Goal: Information Seeking & Learning: Learn about a topic

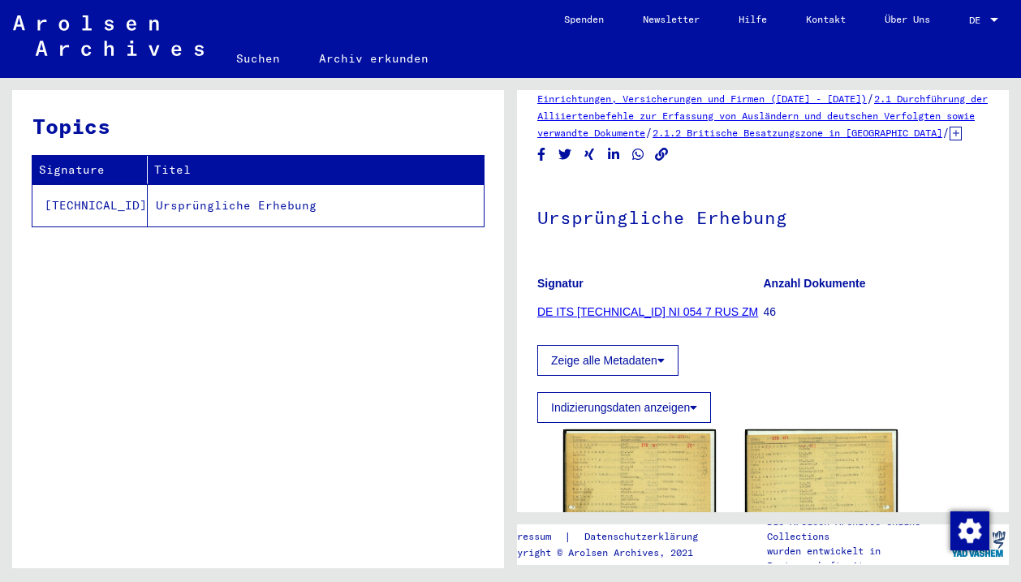
scroll to position [131, 0]
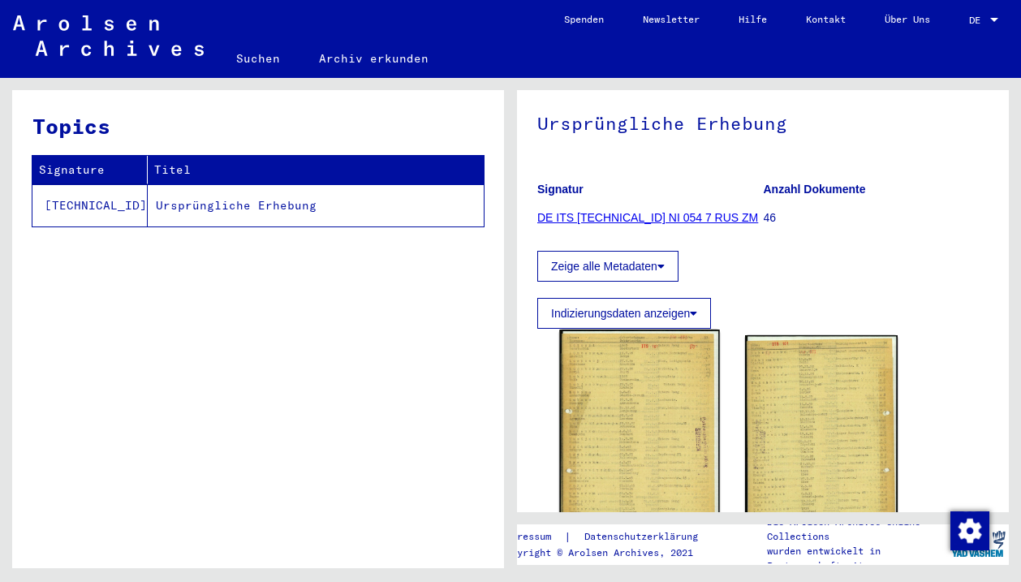
click at [642, 381] on img at bounding box center [639, 440] width 160 height 223
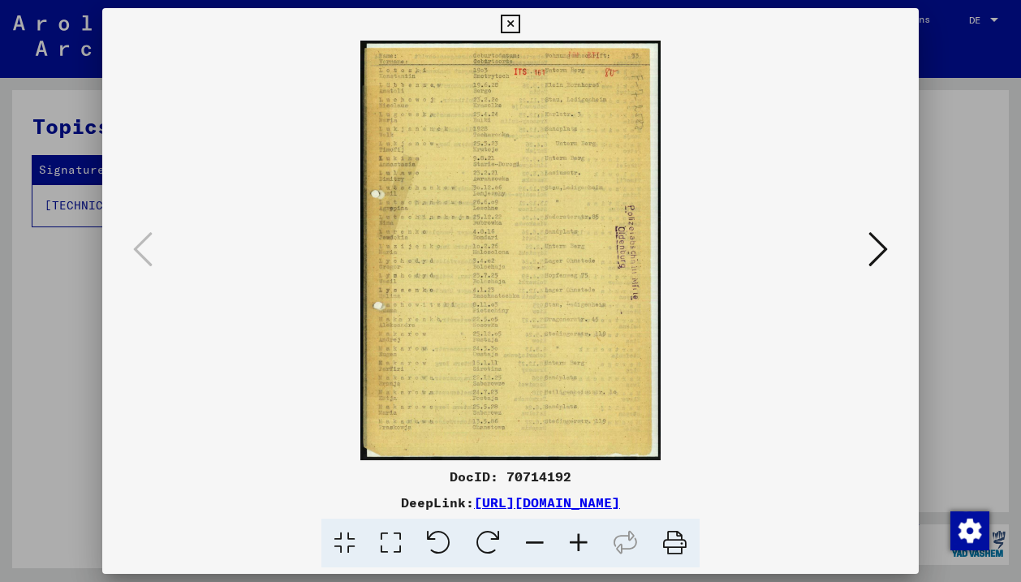
click at [574, 540] on icon at bounding box center [579, 542] width 44 height 49
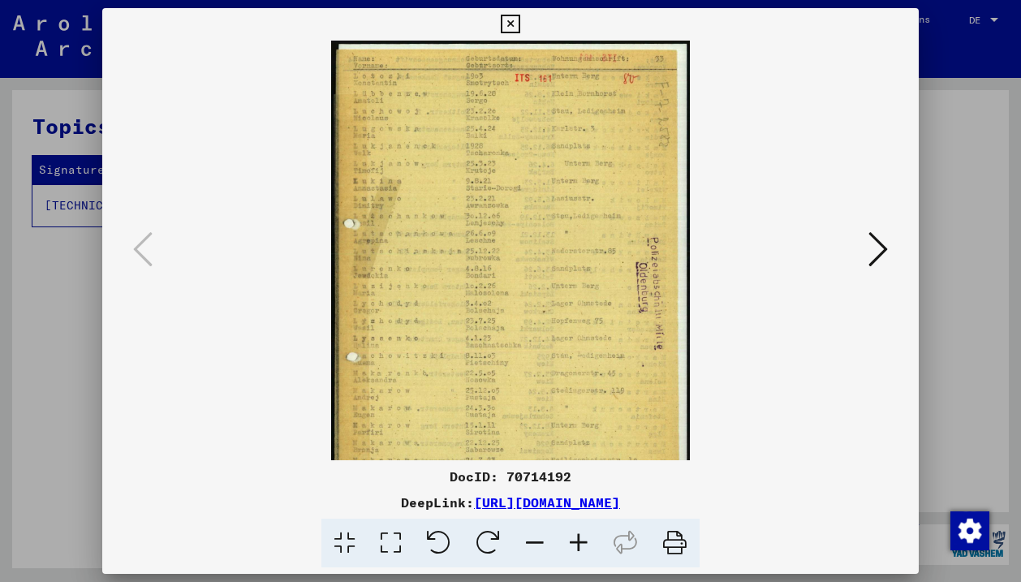
click at [574, 540] on icon at bounding box center [579, 542] width 44 height 49
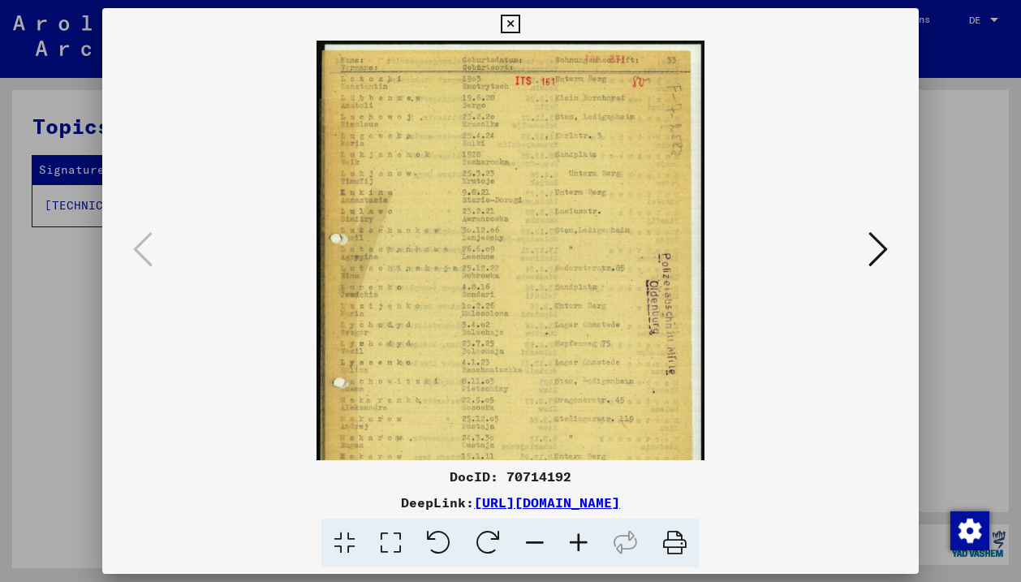
click at [574, 540] on icon at bounding box center [579, 542] width 44 height 49
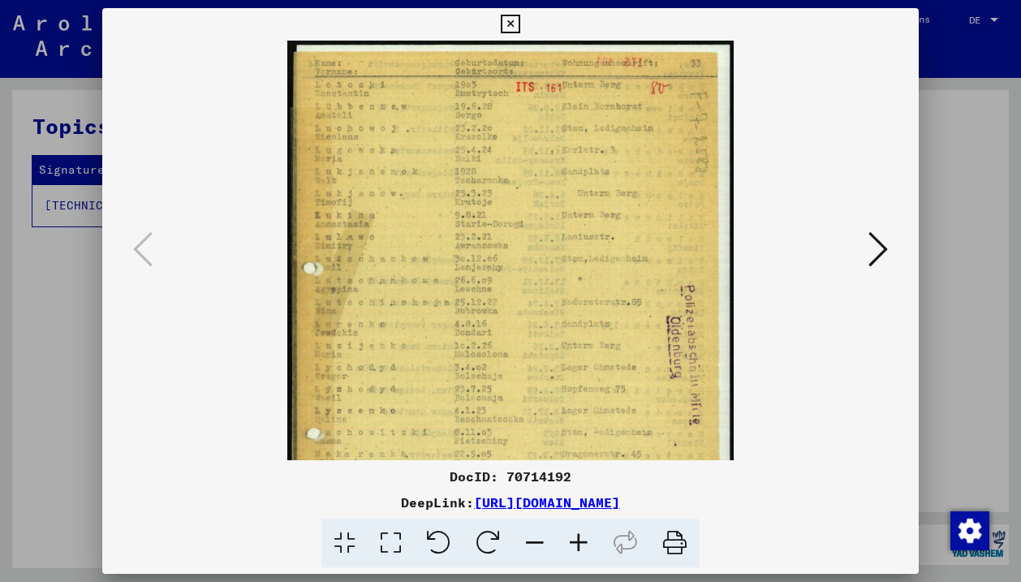
click at [574, 540] on icon at bounding box center [579, 542] width 44 height 49
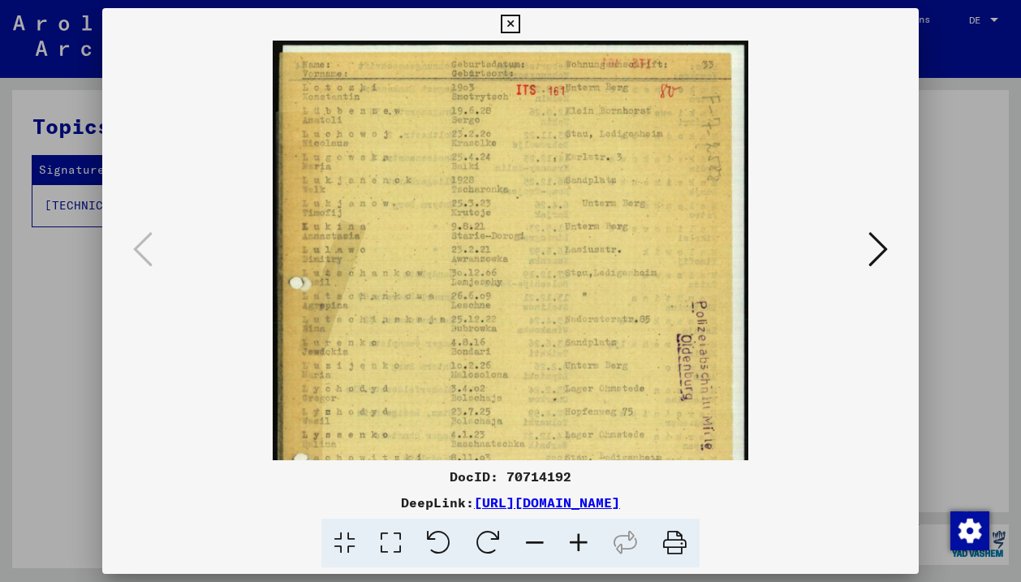
click at [574, 540] on icon at bounding box center [579, 542] width 44 height 49
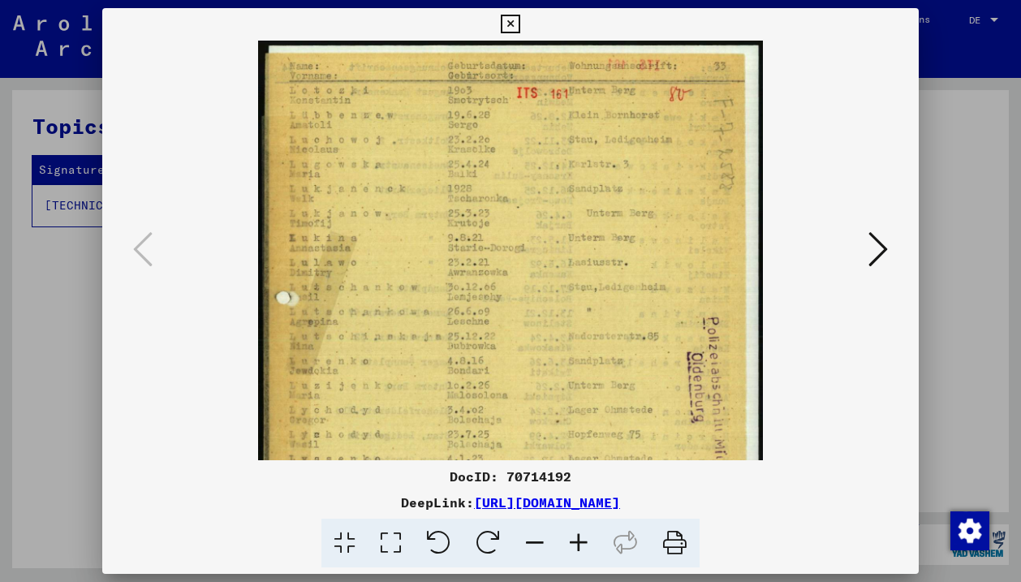
click at [574, 540] on icon at bounding box center [579, 542] width 44 height 49
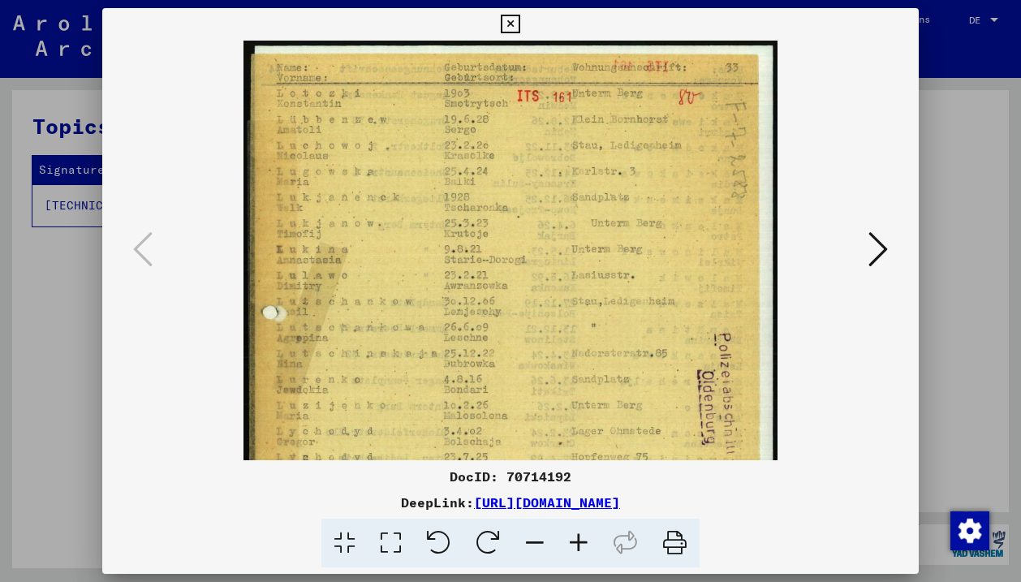
click at [574, 540] on icon at bounding box center [579, 542] width 44 height 49
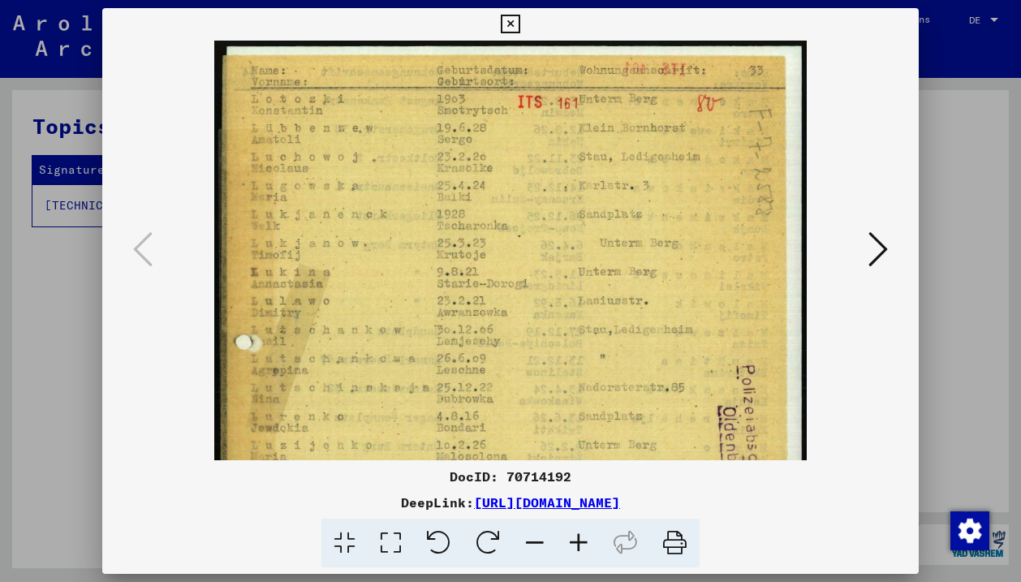
click at [574, 540] on icon at bounding box center [579, 542] width 44 height 49
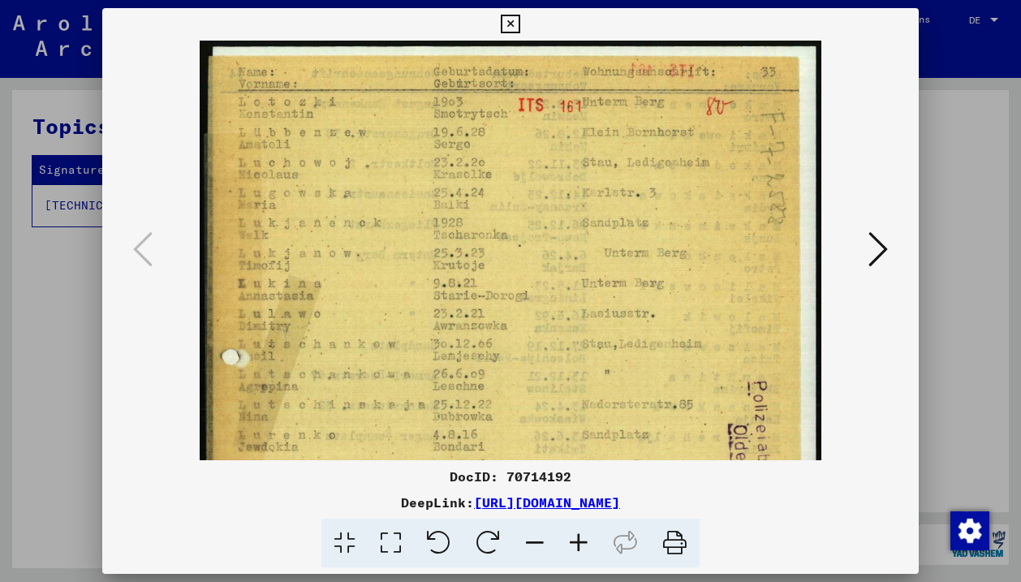
click at [574, 540] on icon at bounding box center [579, 542] width 44 height 49
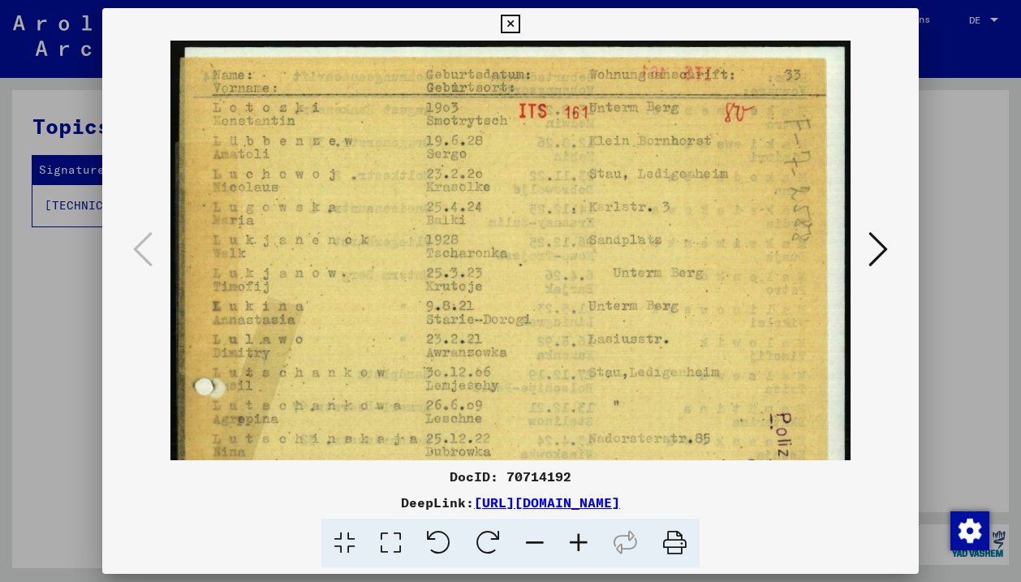
click at [574, 540] on icon at bounding box center [579, 542] width 44 height 49
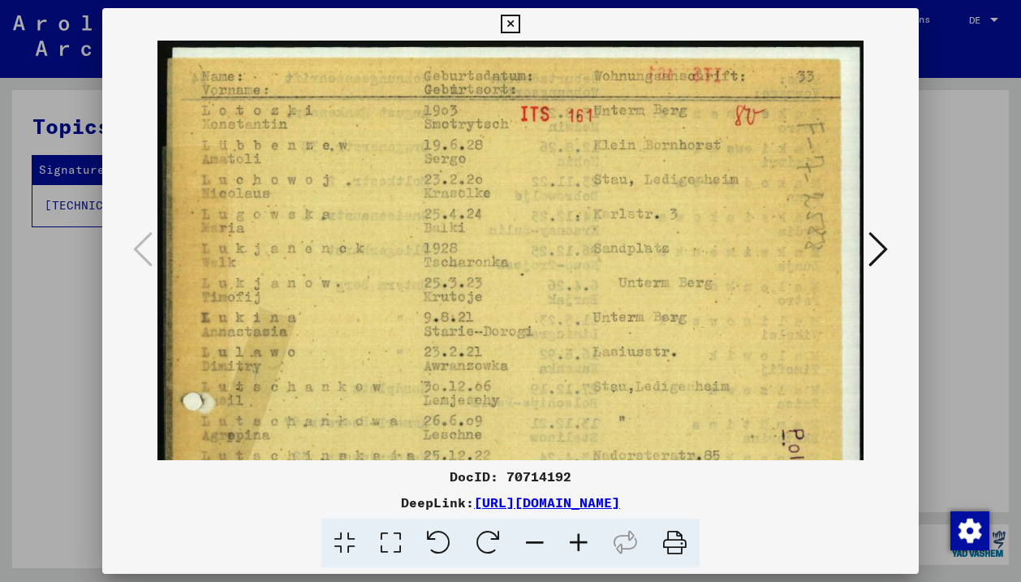
click at [574, 540] on icon at bounding box center [579, 542] width 44 height 49
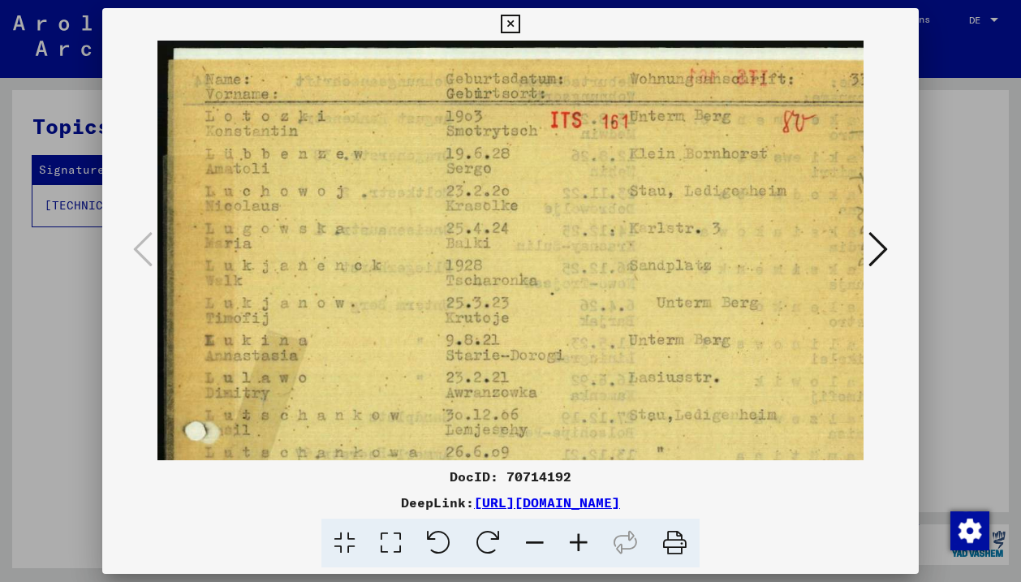
click at [574, 540] on icon at bounding box center [579, 542] width 44 height 49
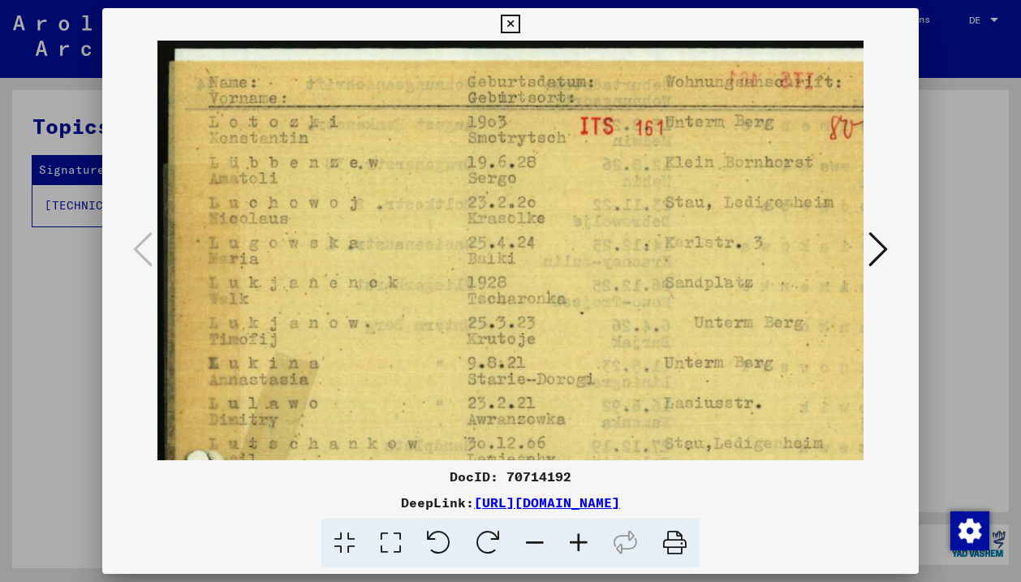
click at [574, 540] on icon at bounding box center [579, 542] width 44 height 49
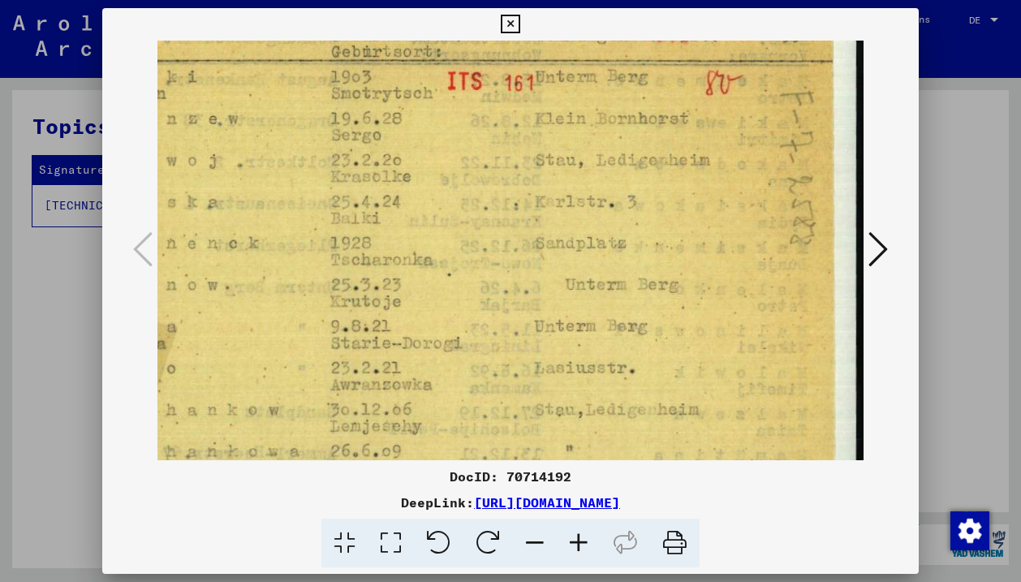
scroll to position [53, 148]
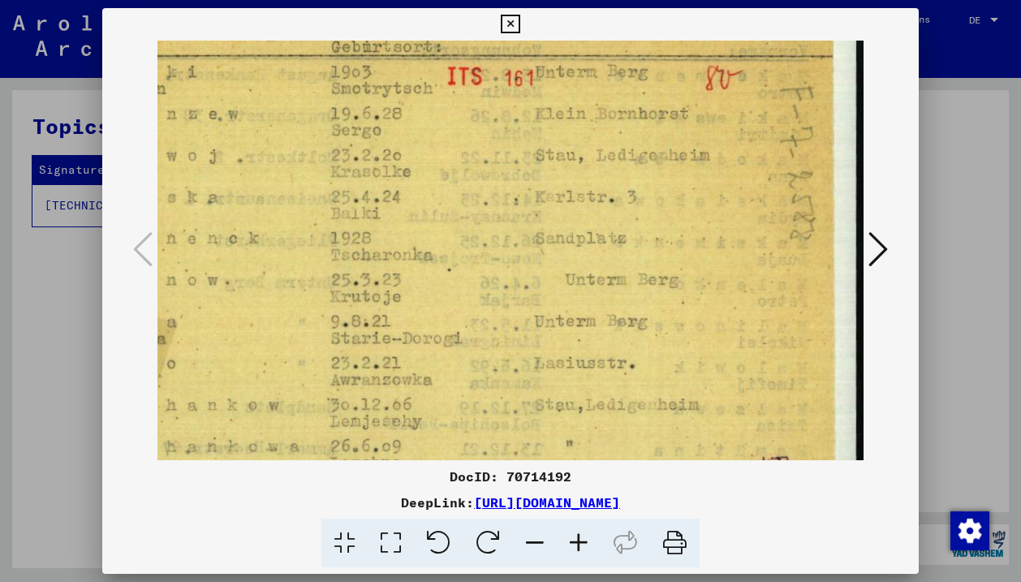
drag, startPoint x: 626, startPoint y: 290, endPoint x: 352, endPoint y: 238, distance: 279.1
click at [352, 237] on img at bounding box center [437, 583] width 854 height 1190
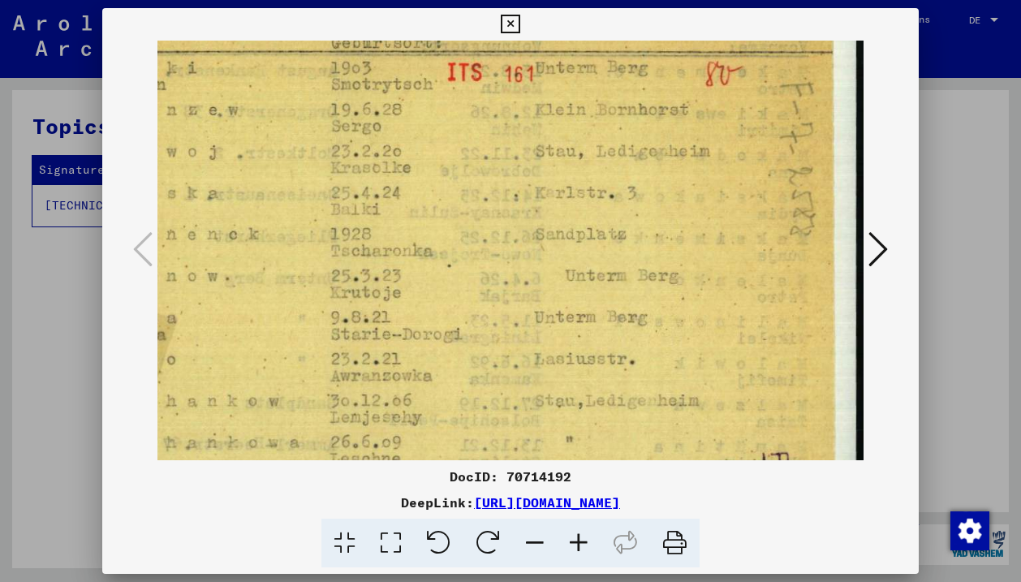
click at [566, 172] on img at bounding box center [437, 579] width 854 height 1190
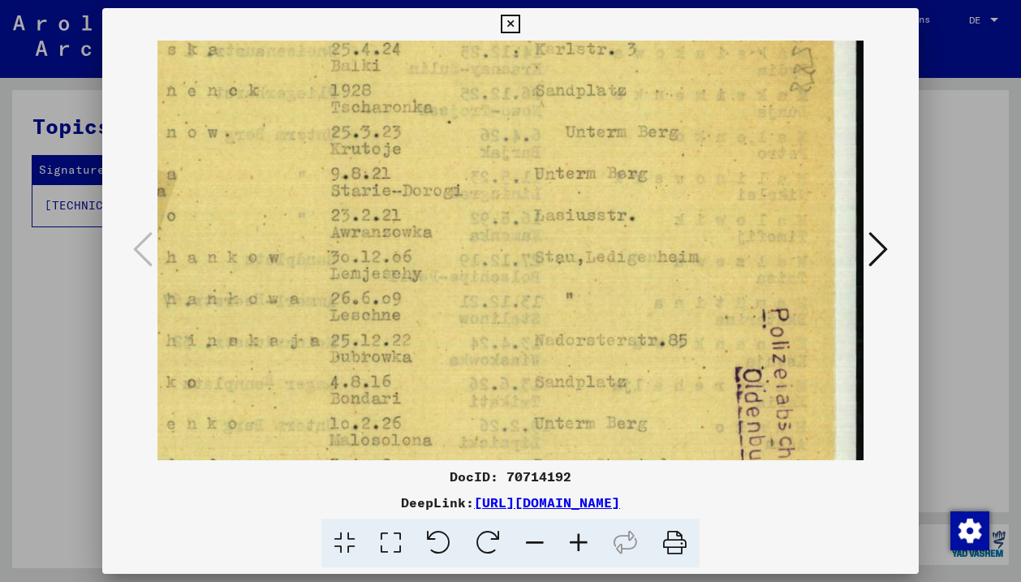
drag, startPoint x: 573, startPoint y: 319, endPoint x: 573, endPoint y: 170, distance: 149.3
click at [573, 170] on img at bounding box center [437, 435] width 854 height 1190
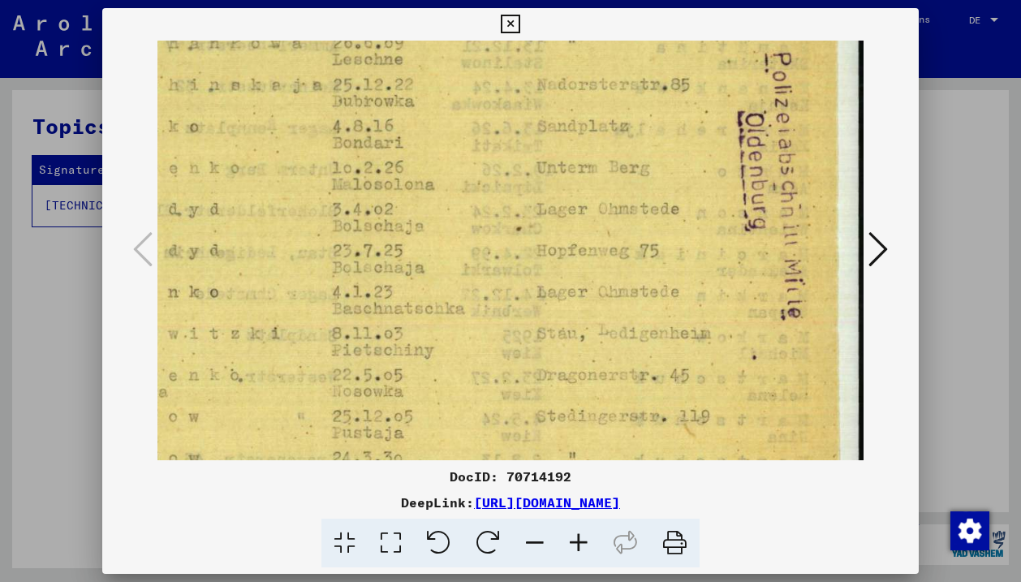
drag, startPoint x: 578, startPoint y: 287, endPoint x: 580, endPoint y: 37, distance: 249.9
click at [580, 37] on div "DocID: 70714192 DeepLink: [URL][DOMAIN_NAME]" at bounding box center [510, 288] width 816 height 560
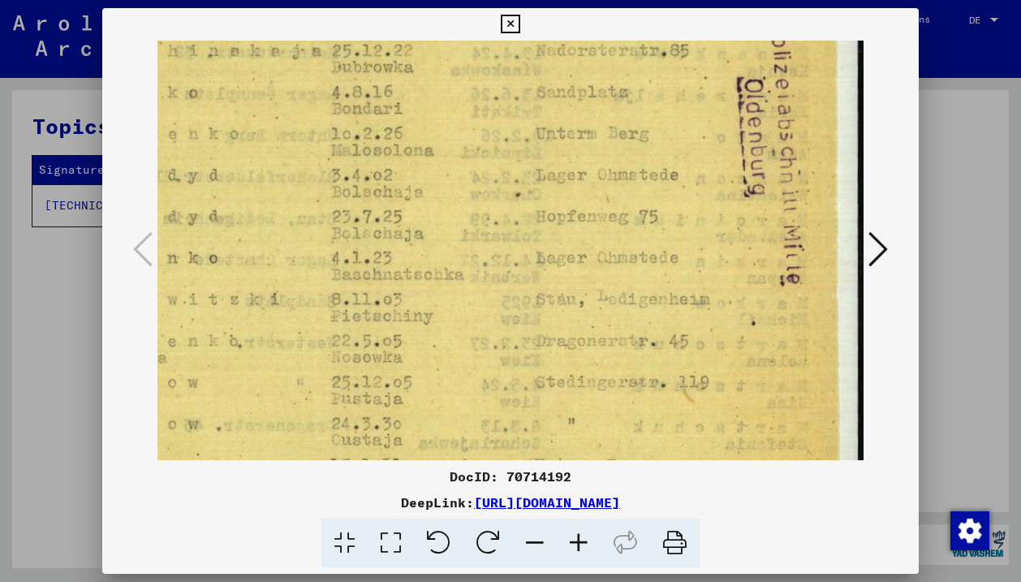
scroll to position [486, 148]
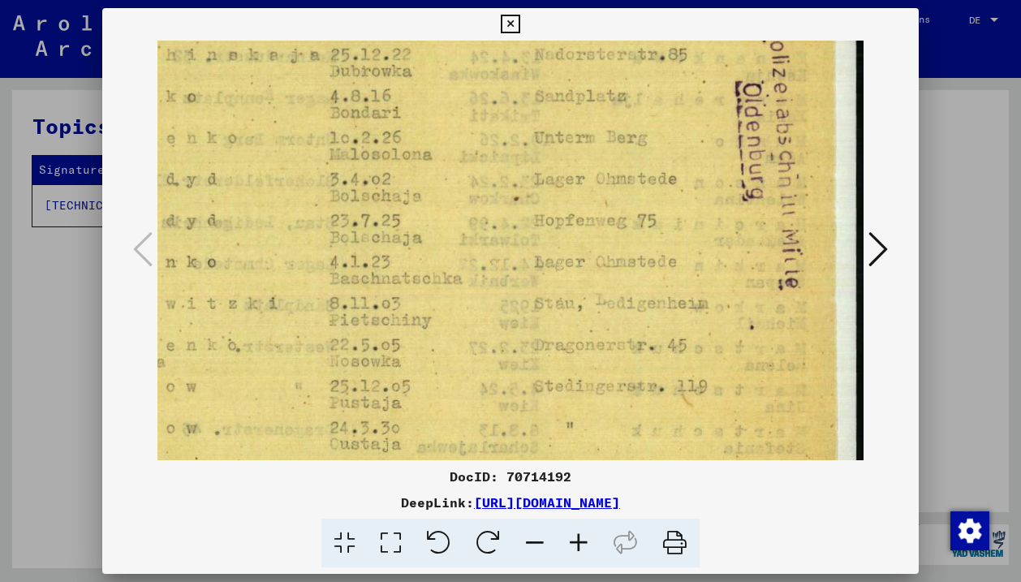
drag, startPoint x: 576, startPoint y: 277, endPoint x: 574, endPoint y: 252, distance: 24.5
click at [574, 252] on img at bounding box center [437, 150] width 854 height 1190
click at [661, 390] on img at bounding box center [437, 150] width 854 height 1190
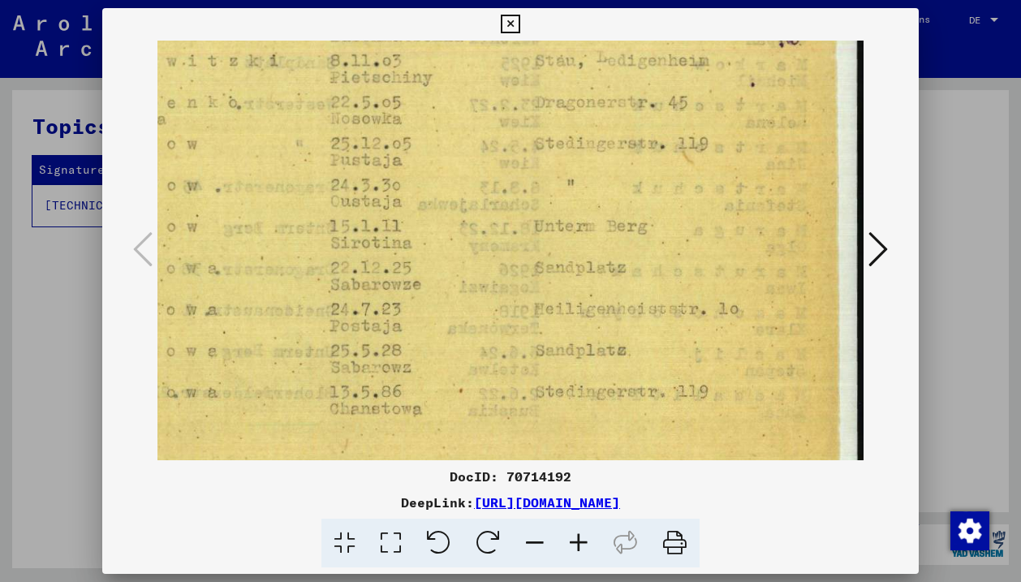
drag, startPoint x: 661, startPoint y: 390, endPoint x: 657, endPoint y: 148, distance: 242.6
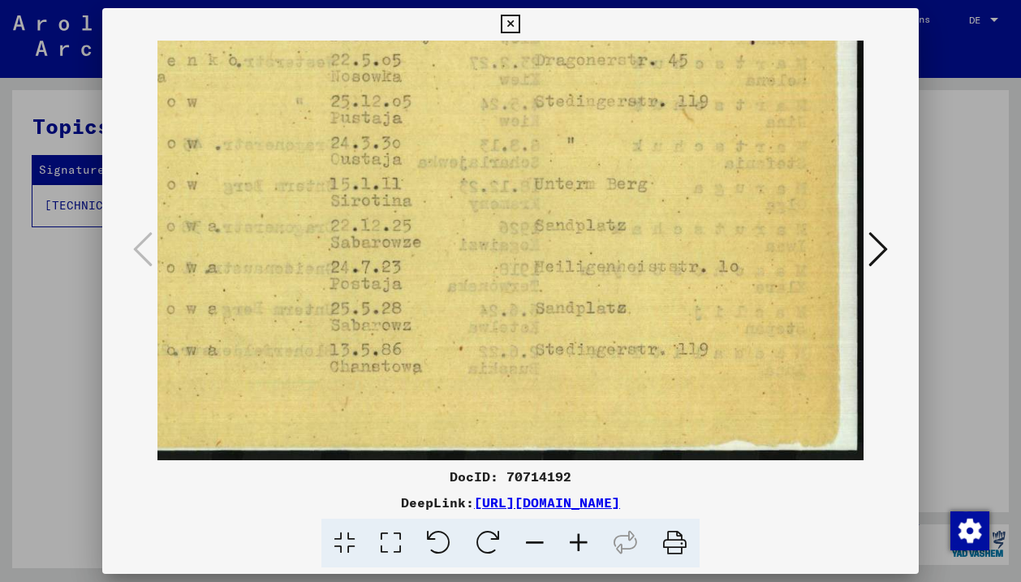
drag, startPoint x: 660, startPoint y: 221, endPoint x: 660, endPoint y: 170, distance: 50.3
click at [884, 268] on icon at bounding box center [877, 249] width 19 height 39
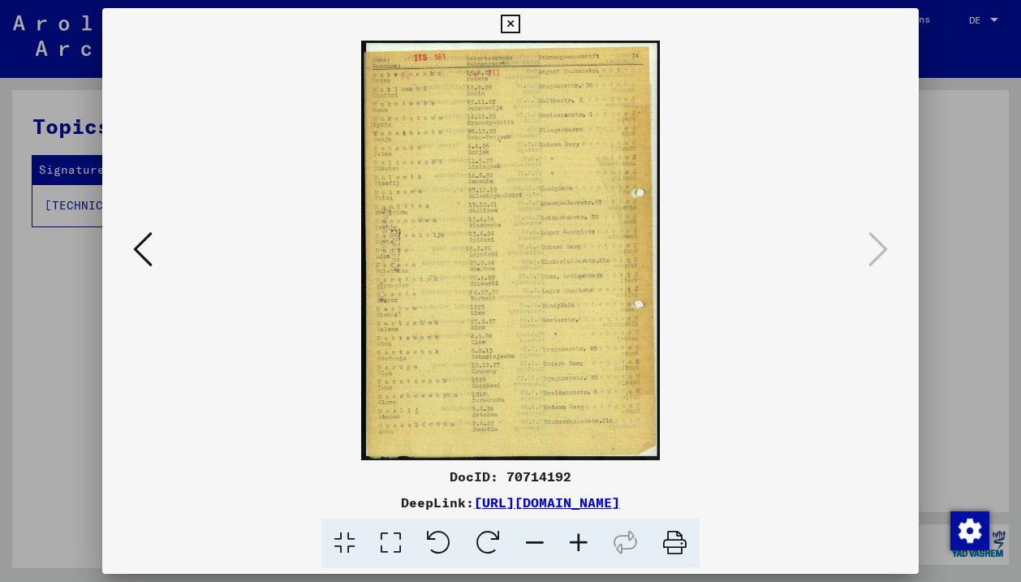
scroll to position [0, 0]
click at [570, 542] on icon at bounding box center [579, 542] width 44 height 49
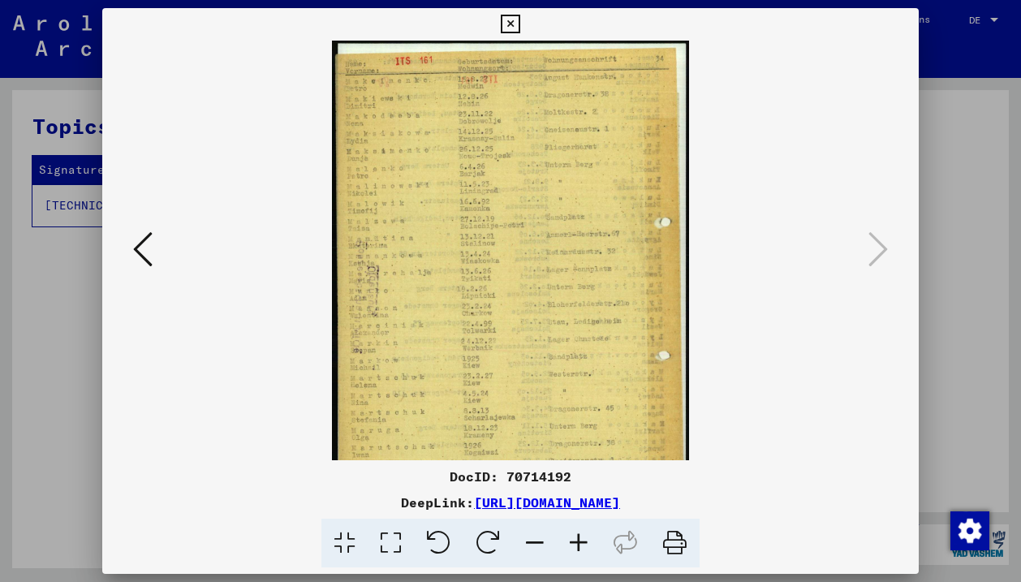
click at [570, 542] on icon at bounding box center [579, 542] width 44 height 49
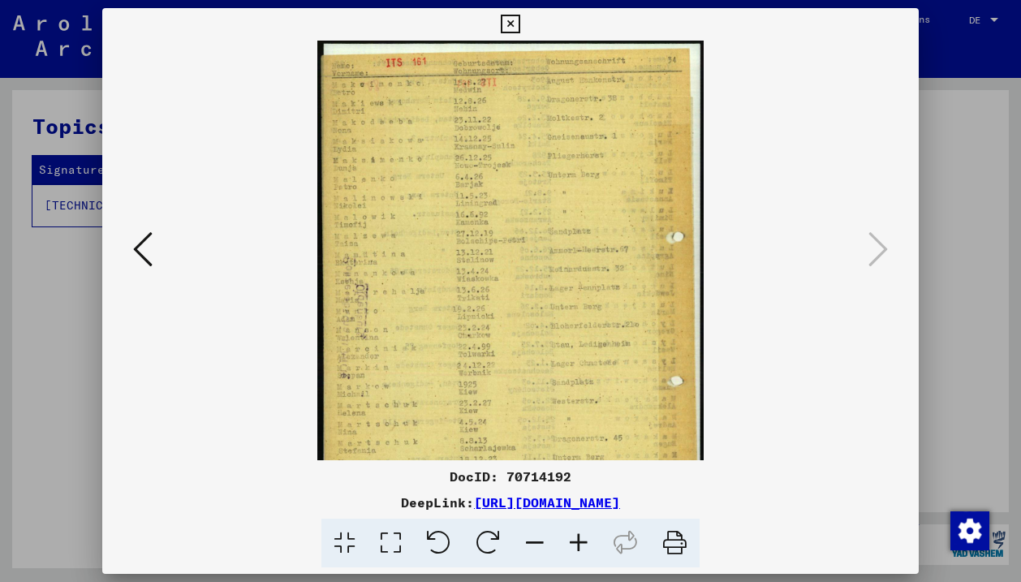
click at [570, 542] on icon at bounding box center [579, 542] width 44 height 49
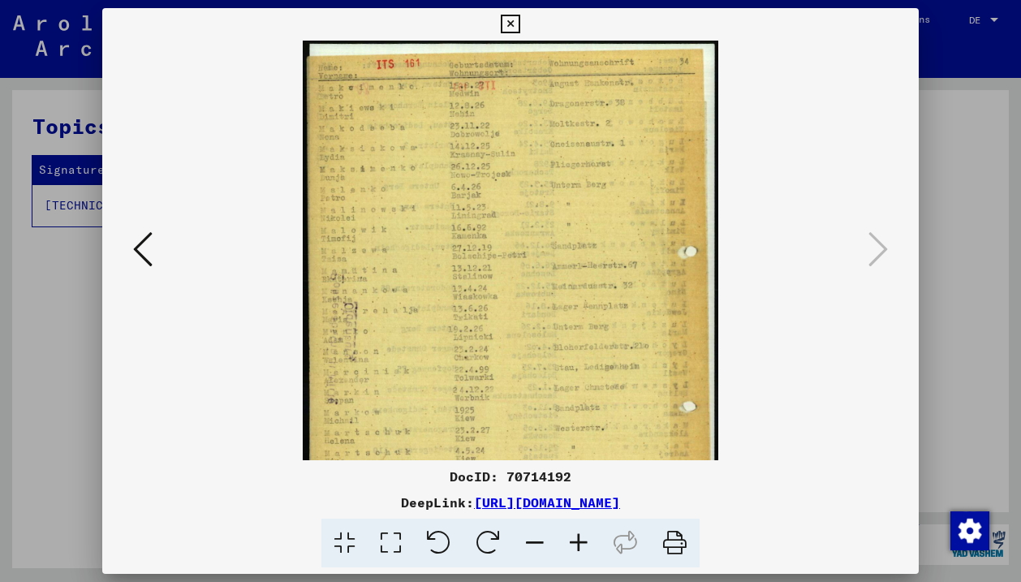
click at [570, 542] on icon at bounding box center [579, 542] width 44 height 49
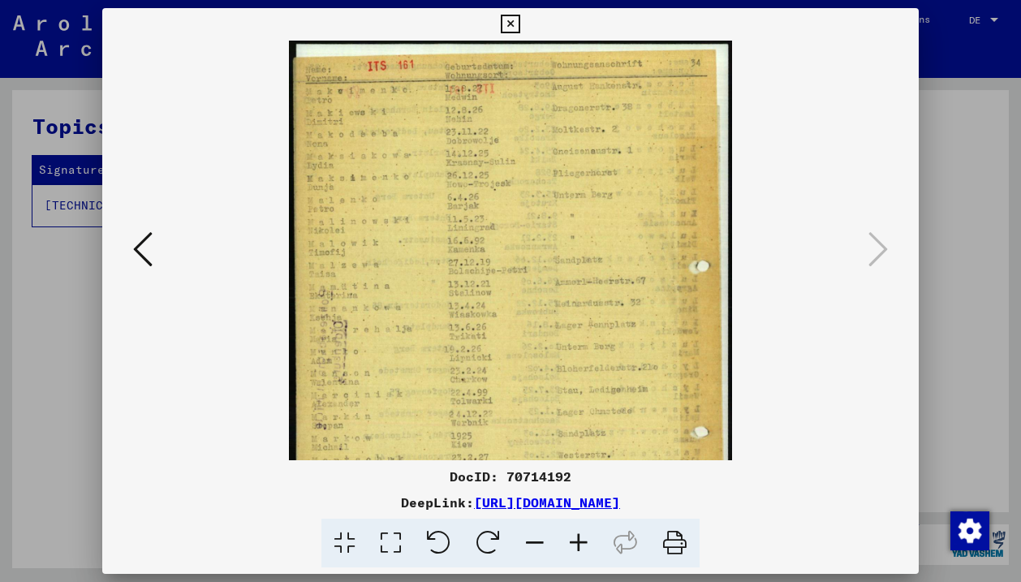
click at [570, 542] on icon at bounding box center [579, 542] width 44 height 49
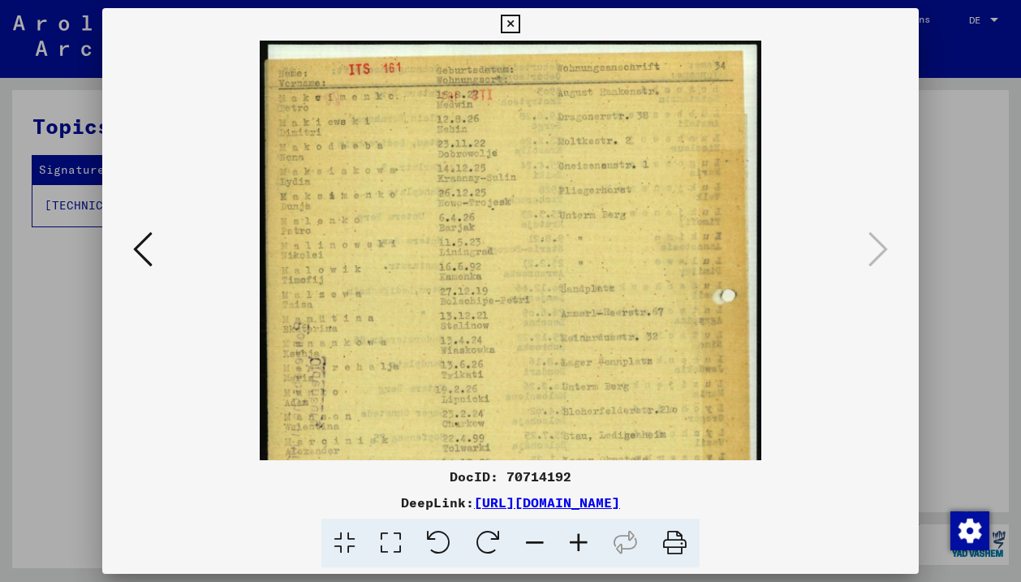
click at [570, 542] on icon at bounding box center [579, 542] width 44 height 49
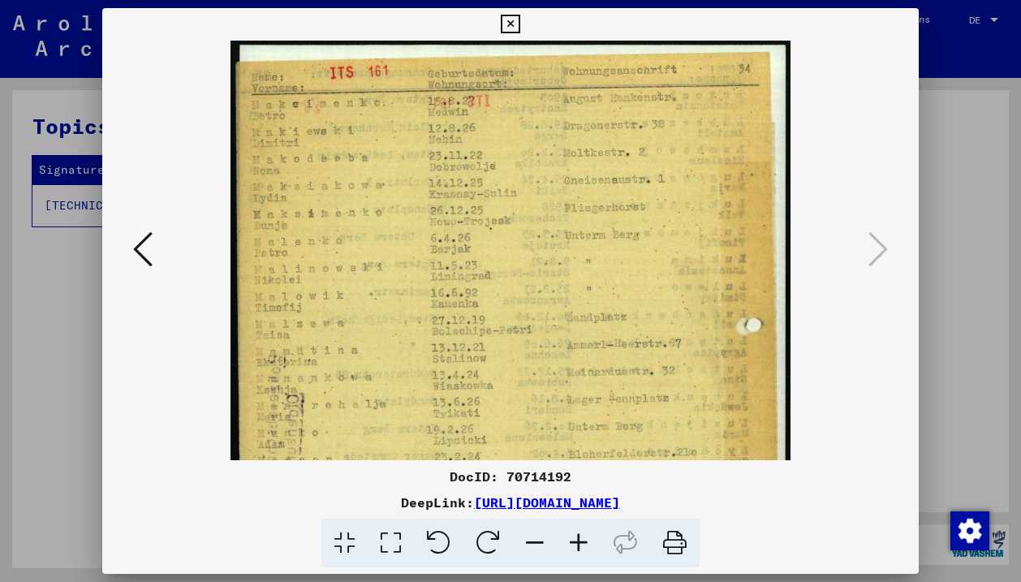
click at [570, 542] on icon at bounding box center [579, 542] width 44 height 49
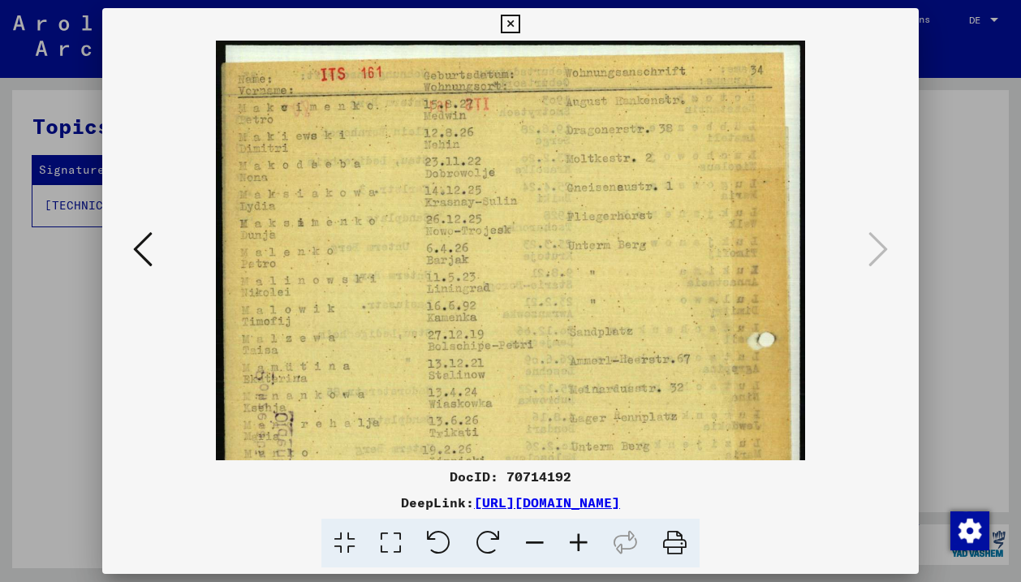
click at [570, 542] on icon at bounding box center [579, 542] width 44 height 49
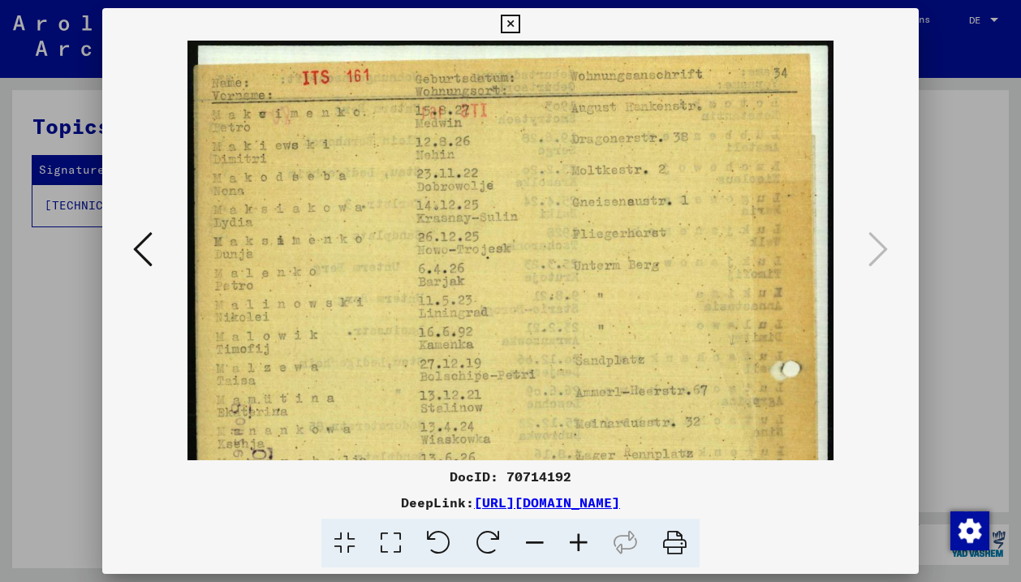
click at [570, 542] on icon at bounding box center [579, 542] width 44 height 49
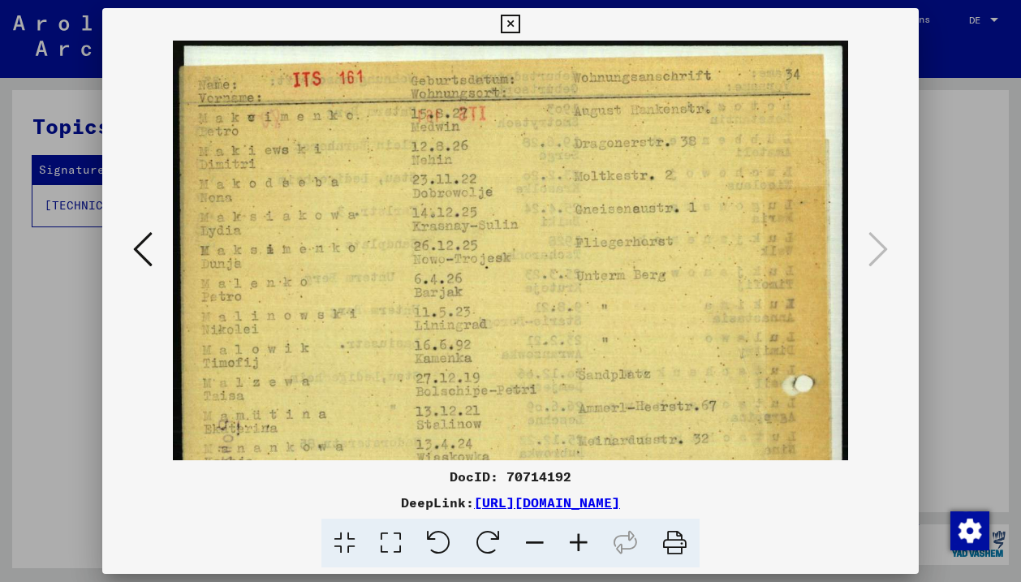
click at [570, 542] on icon at bounding box center [579, 542] width 44 height 49
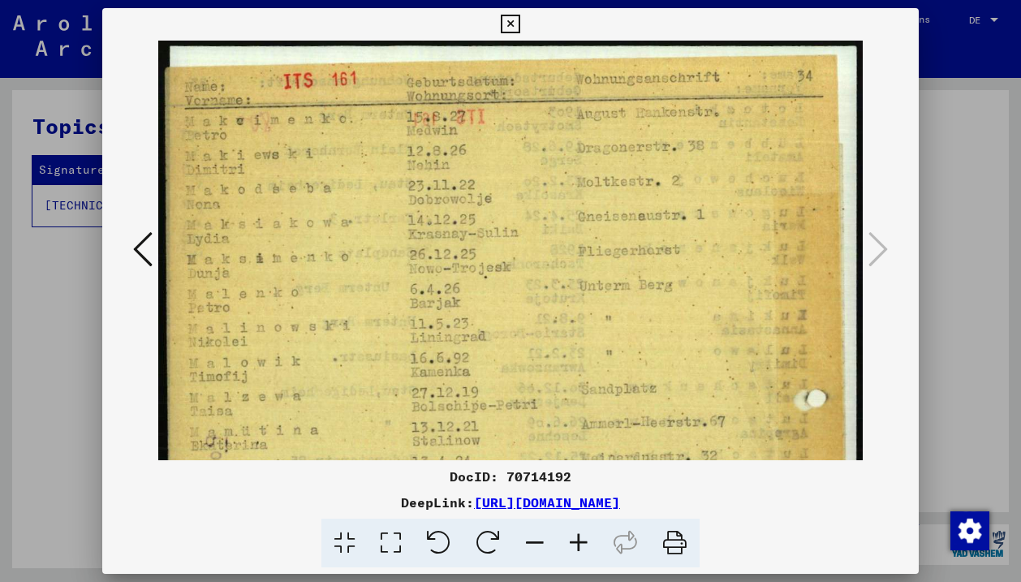
click at [570, 542] on icon at bounding box center [579, 542] width 44 height 49
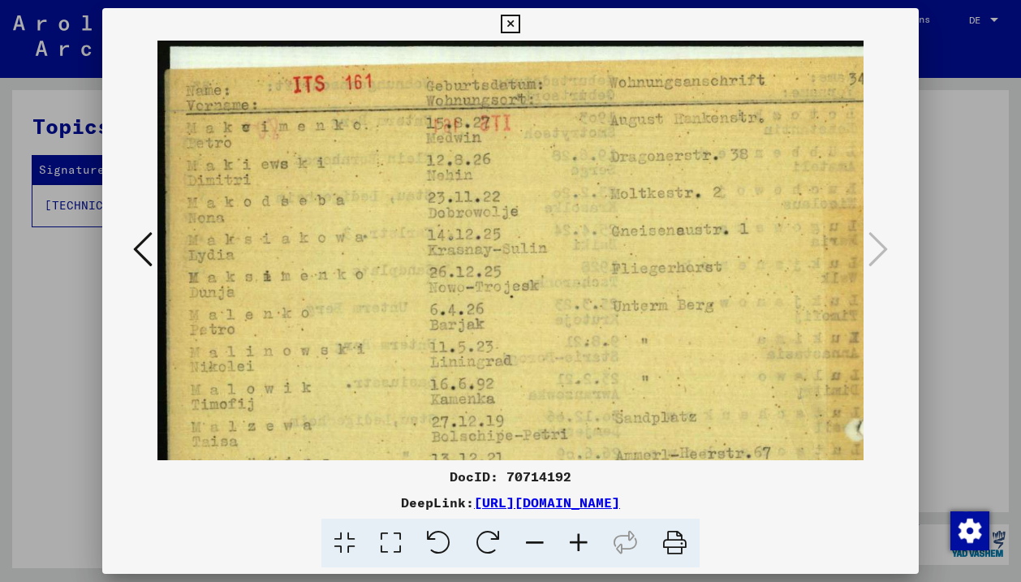
click at [570, 542] on icon at bounding box center [579, 542] width 44 height 49
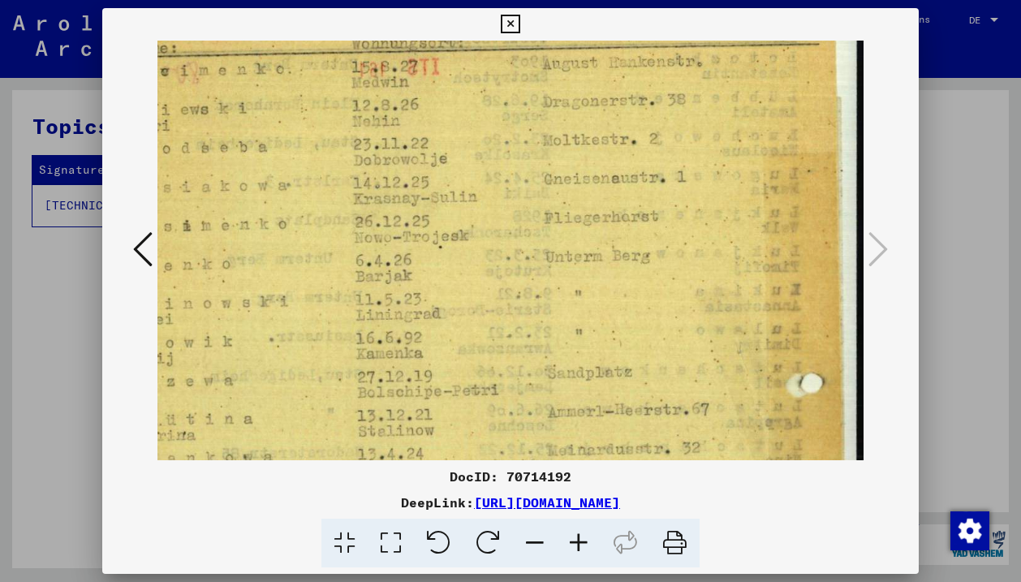
drag, startPoint x: 622, startPoint y: 360, endPoint x: 474, endPoint y: 305, distance: 158.4
click at [474, 305] on img at bounding box center [468, 535] width 791 height 1109
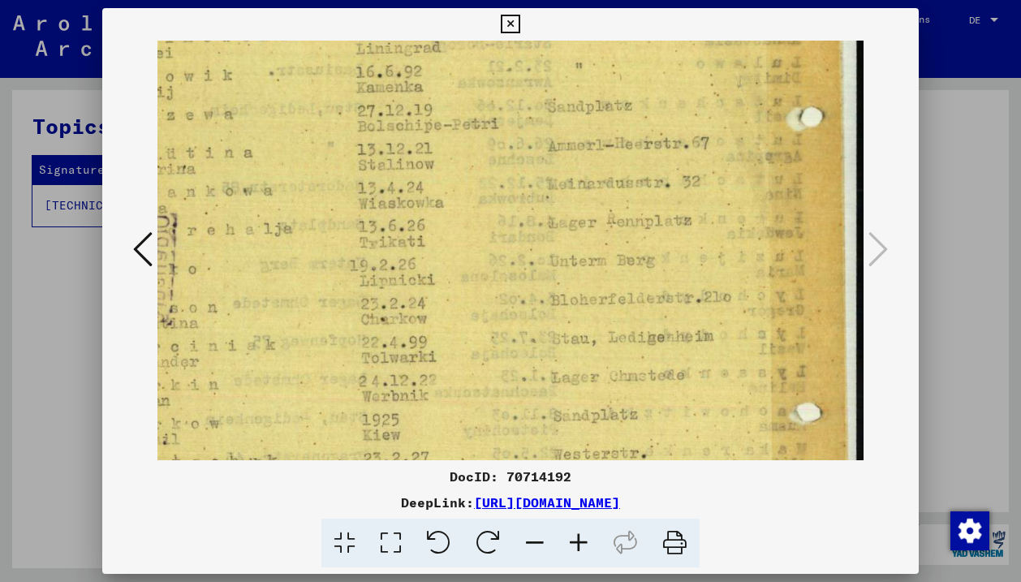
drag, startPoint x: 561, startPoint y: 301, endPoint x: 554, endPoint y: 28, distance: 273.5
click at [554, 28] on div "DocID: 70714192 DeepLink: [URL][DOMAIN_NAME]" at bounding box center [510, 288] width 816 height 560
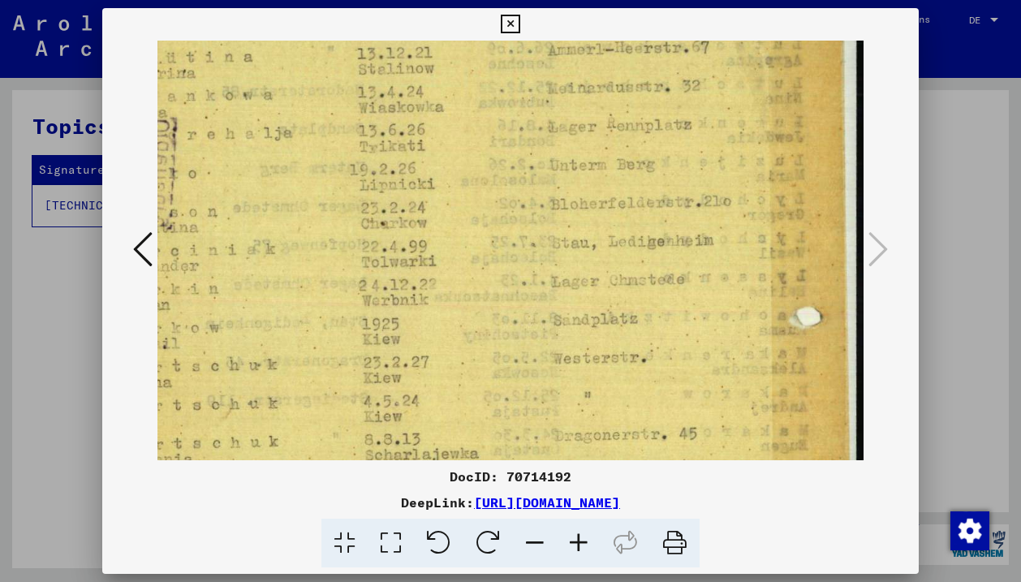
drag, startPoint x: 656, startPoint y: 269, endPoint x: 653, endPoint y: 177, distance: 91.7
click at [654, 177] on img at bounding box center [468, 173] width 791 height 1109
click at [655, 418] on img at bounding box center [468, 174] width 791 height 1109
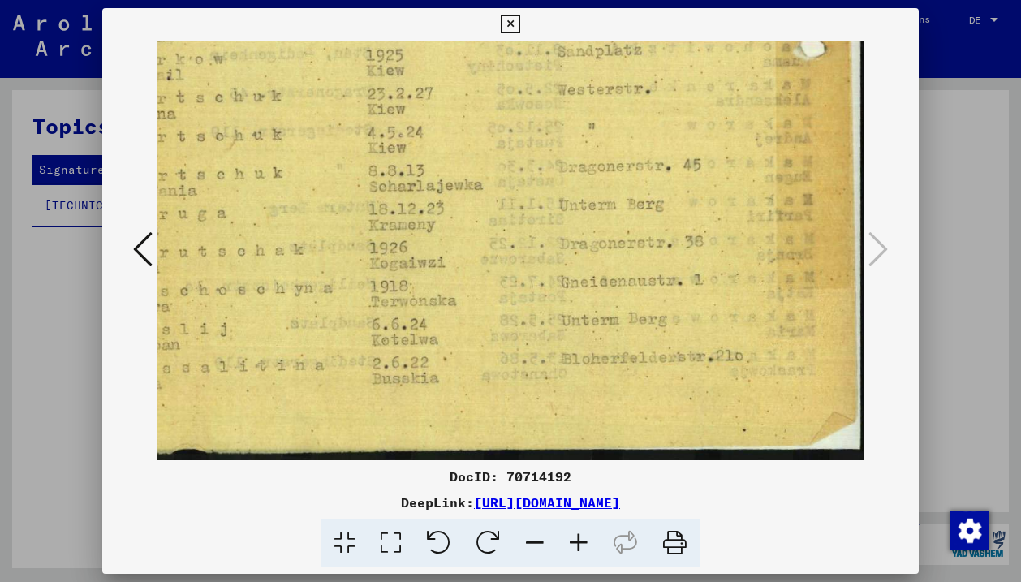
drag, startPoint x: 655, startPoint y: 418, endPoint x: 655, endPoint y: 147, distance: 271.0
